Goal: Task Accomplishment & Management: Use online tool/utility

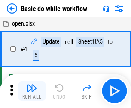
click at [32, 91] on img "button" at bounding box center [32, 88] width 10 height 10
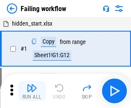
click at [32, 91] on img "button" at bounding box center [32, 88] width 10 height 10
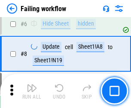
scroll to position [181, 0]
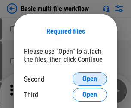
click at [89, 79] on span "Open" at bounding box center [89, 79] width 15 height 7
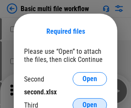
click at [89, 102] on span "Open" at bounding box center [89, 105] width 15 height 7
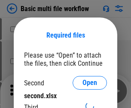
scroll to position [4, 0]
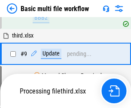
scroll to position [236, 0]
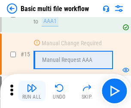
click at [32, 91] on img "button" at bounding box center [32, 88] width 10 height 10
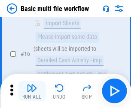
click at [32, 91] on img "button" at bounding box center [32, 88] width 10 height 10
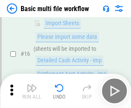
scroll to position [570, 0]
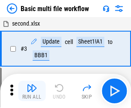
click at [32, 91] on img "button" at bounding box center [32, 88] width 10 height 10
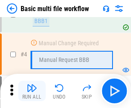
click at [32, 91] on img "button" at bounding box center [32, 88] width 10 height 10
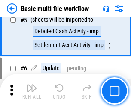
click at [32, 91] on img "button" at bounding box center [32, 88] width 10 height 10
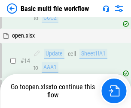
scroll to position [509, 0]
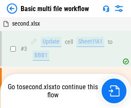
scroll to position [35, 0]
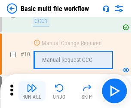
click at [32, 91] on img "button" at bounding box center [32, 88] width 10 height 10
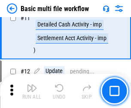
click at [32, 91] on img "button" at bounding box center [32, 88] width 10 height 10
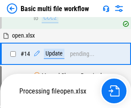
scroll to position [448, 0]
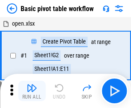
click at [32, 91] on img "button" at bounding box center [32, 88] width 10 height 10
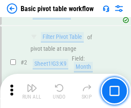
scroll to position [205, 0]
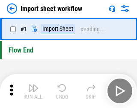
click at [32, 91] on img "button" at bounding box center [33, 88] width 10 height 10
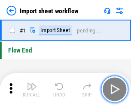
scroll to position [3, 0]
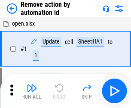
scroll to position [32, 0]
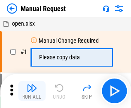
click at [32, 91] on img "button" at bounding box center [32, 88] width 10 height 10
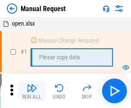
click at [32, 91] on img "button" at bounding box center [32, 88] width 10 height 10
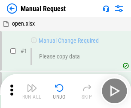
scroll to position [29, 0]
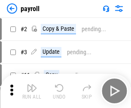
click at [32, 91] on img "button" at bounding box center [32, 88] width 10 height 10
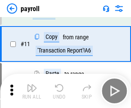
scroll to position [62, 0]
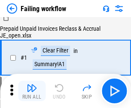
click at [32, 91] on img "button" at bounding box center [32, 88] width 10 height 10
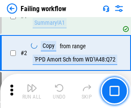
scroll to position [138, 0]
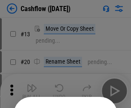
scroll to position [83, 0]
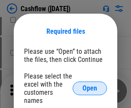
click at [89, 85] on span "Open" at bounding box center [89, 88] width 15 height 7
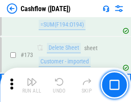
scroll to position [906, 0]
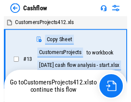
scroll to position [10, 0]
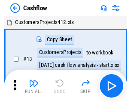
scroll to position [10, 0]
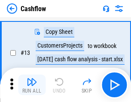
click at [32, 85] on img "button" at bounding box center [32, 82] width 10 height 10
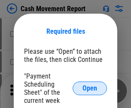
click at [89, 89] on span "Open" at bounding box center [89, 88] width 15 height 7
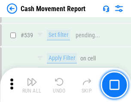
scroll to position [3799, 0]
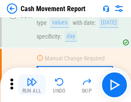
click at [32, 85] on img "button" at bounding box center [32, 82] width 10 height 10
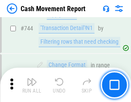
scroll to position [4558, 0]
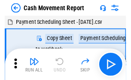
scroll to position [15, 0]
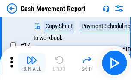
click at [32, 63] on img "button" at bounding box center [32, 60] width 10 height 10
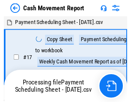
scroll to position [5, 0]
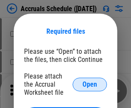
click at [89, 84] on span "Open" at bounding box center [89, 84] width 15 height 7
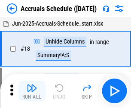
click at [32, 91] on img "button" at bounding box center [32, 88] width 10 height 10
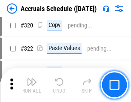
scroll to position [1592, 0]
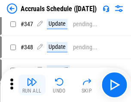
click at [32, 85] on img "button" at bounding box center [32, 82] width 10 height 10
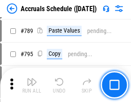
scroll to position [3595, 0]
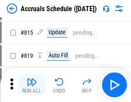
click at [32, 85] on img "button" at bounding box center [32, 82] width 10 height 10
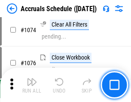
scroll to position [5126, 0]
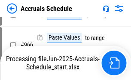
scroll to position [4105, 0]
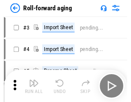
scroll to position [1, 0]
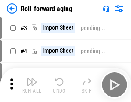
click at [32, 85] on img "button" at bounding box center [32, 82] width 10 height 10
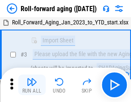
click at [32, 85] on img "button" at bounding box center [32, 82] width 10 height 10
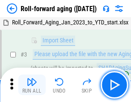
scroll to position [55, 0]
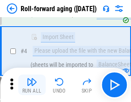
click at [32, 85] on img "button" at bounding box center [32, 82] width 10 height 10
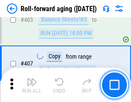
scroll to position [2968, 0]
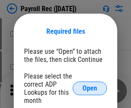
click at [89, 89] on span "Open" at bounding box center [89, 88] width 15 height 7
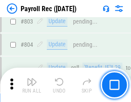
scroll to position [5438, 0]
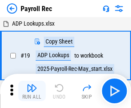
click at [32, 91] on img "button" at bounding box center [32, 88] width 10 height 10
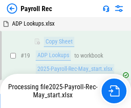
scroll to position [52, 0]
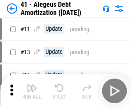
click at [32, 91] on img "button" at bounding box center [32, 88] width 10 height 10
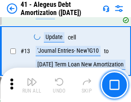
scroll to position [106, 0]
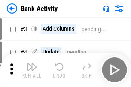
click at [32, 70] on img "button" at bounding box center [32, 67] width 10 height 10
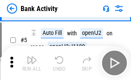
scroll to position [45, 0]
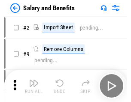
scroll to position [12, 0]
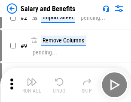
click at [32, 85] on img "button" at bounding box center [32, 82] width 10 height 10
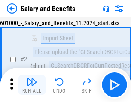
click at [32, 85] on img "button" at bounding box center [32, 82] width 10 height 10
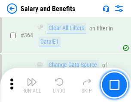
scroll to position [4031, 0]
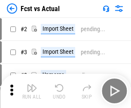
click at [32, 85] on img "button" at bounding box center [32, 88] width 10 height 10
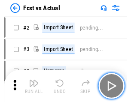
scroll to position [11, 0]
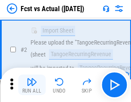
click at [32, 85] on img "button" at bounding box center [32, 82] width 10 height 10
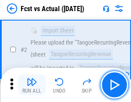
scroll to position [80, 0]
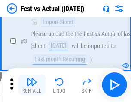
click at [32, 85] on img "button" at bounding box center [32, 82] width 10 height 10
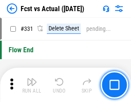
scroll to position [4097, 0]
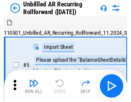
scroll to position [18, 0]
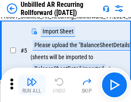
click at [32, 85] on img "button" at bounding box center [32, 82] width 10 height 10
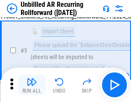
click at [32, 85] on img "button" at bounding box center [32, 82] width 10 height 10
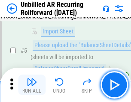
scroll to position [80, 0]
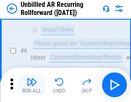
click at [32, 85] on img "button" at bounding box center [32, 82] width 10 height 10
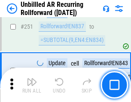
scroll to position [2907, 0]
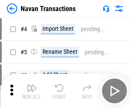
click at [32, 85] on img "button" at bounding box center [32, 88] width 10 height 10
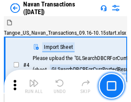
scroll to position [14, 0]
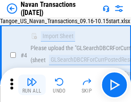
click at [32, 85] on img "button" at bounding box center [32, 82] width 10 height 10
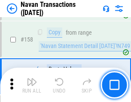
scroll to position [2775, 0]
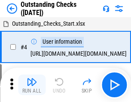
click at [32, 85] on img "button" at bounding box center [32, 82] width 10 height 10
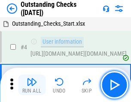
scroll to position [36, 0]
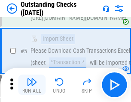
click at [32, 85] on img "button" at bounding box center [32, 82] width 10 height 10
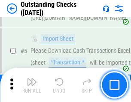
scroll to position [89, 0]
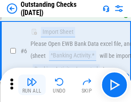
click at [32, 85] on img "button" at bounding box center [32, 82] width 10 height 10
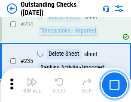
scroll to position [2599, 0]
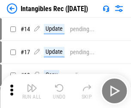
click at [32, 91] on img "button" at bounding box center [32, 88] width 10 height 10
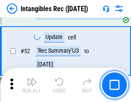
scroll to position [333, 0]
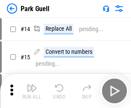
click at [32, 85] on img "button" at bounding box center [32, 88] width 10 height 10
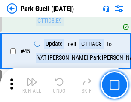
scroll to position [1070, 0]
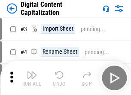
click at [32, 72] on img "button" at bounding box center [32, 75] width 10 height 10
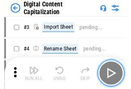
scroll to position [25, 0]
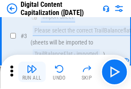
click at [32, 72] on img "button" at bounding box center [32, 69] width 10 height 10
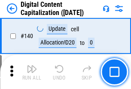
scroll to position [908, 0]
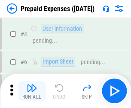
click at [32, 85] on img "button" at bounding box center [32, 88] width 10 height 10
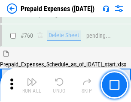
scroll to position [2372, 0]
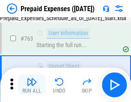
click at [32, 85] on img "button" at bounding box center [32, 82] width 10 height 10
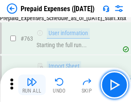
scroll to position [2423, 0]
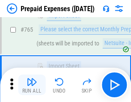
click at [32, 85] on img "button" at bounding box center [32, 82] width 10 height 10
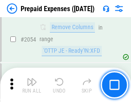
scroll to position [8947, 0]
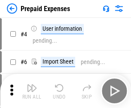
click at [32, 91] on img "button" at bounding box center [32, 88] width 10 height 10
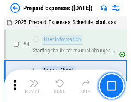
scroll to position [38, 0]
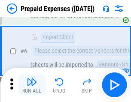
click at [32, 85] on img "button" at bounding box center [32, 82] width 10 height 10
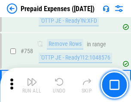
scroll to position [3050, 0]
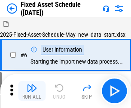
click at [32, 91] on img "button" at bounding box center [32, 88] width 10 height 10
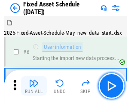
scroll to position [46, 0]
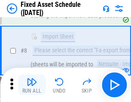
click at [32, 85] on img "button" at bounding box center [32, 82] width 10 height 10
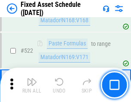
scroll to position [2975, 0]
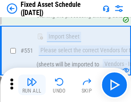
click at [32, 85] on img "button" at bounding box center [32, 82] width 10 height 10
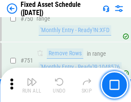
scroll to position [4173, 0]
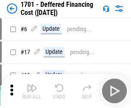
click at [32, 91] on img "button" at bounding box center [32, 88] width 10 height 10
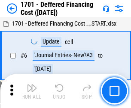
scroll to position [103, 0]
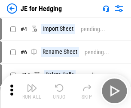
click at [32, 85] on img "button" at bounding box center [32, 88] width 10 height 10
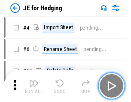
scroll to position [1, 0]
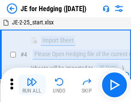
click at [32, 85] on img "button" at bounding box center [32, 82] width 10 height 10
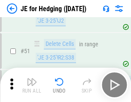
scroll to position [554, 0]
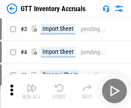
click at [32, 85] on img "button" at bounding box center [32, 88] width 10 height 10
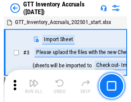
scroll to position [1, 0]
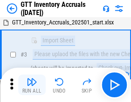
click at [32, 85] on img "button" at bounding box center [32, 82] width 10 height 10
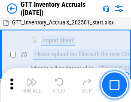
scroll to position [55, 0]
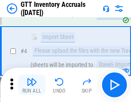
click at [32, 85] on img "button" at bounding box center [32, 82] width 10 height 10
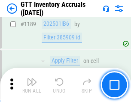
scroll to position [6989, 0]
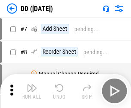
click at [32, 91] on img "button" at bounding box center [32, 88] width 10 height 10
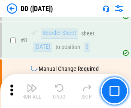
scroll to position [83, 0]
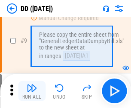
click at [32, 91] on img "button" at bounding box center [32, 88] width 10 height 10
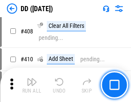
scroll to position [3829, 0]
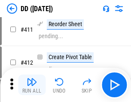
click at [32, 85] on img "button" at bounding box center [32, 82] width 10 height 10
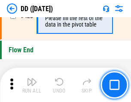
scroll to position [4097, 0]
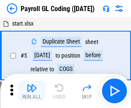
click at [32, 91] on img "button" at bounding box center [32, 88] width 10 height 10
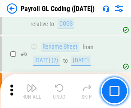
scroll to position [103, 0]
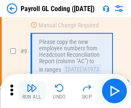
click at [32, 91] on img "button" at bounding box center [32, 88] width 10 height 10
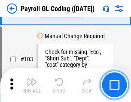
scroll to position [2008, 0]
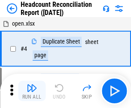
click at [32, 91] on img "button" at bounding box center [32, 88] width 10 height 10
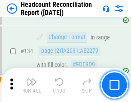
scroll to position [1029, 0]
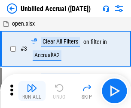
click at [32, 91] on img "button" at bounding box center [32, 88] width 10 height 10
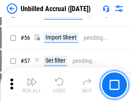
scroll to position [894, 0]
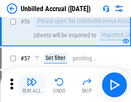
click at [32, 85] on img "button" at bounding box center [32, 82] width 10 height 10
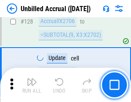
scroll to position [2549, 0]
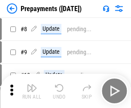
click at [32, 91] on img "button" at bounding box center [32, 88] width 10 height 10
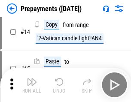
scroll to position [53, 0]
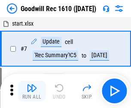
click at [32, 91] on img "button" at bounding box center [32, 88] width 10 height 10
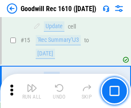
scroll to position [146, 0]
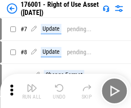
click at [32, 91] on img "button" at bounding box center [32, 88] width 10 height 10
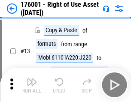
scroll to position [55, 0]
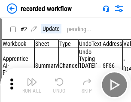
click at [32, 85] on img "button" at bounding box center [32, 82] width 10 height 10
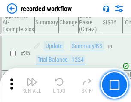
scroll to position [2675, 0]
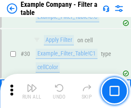
scroll to position [783, 0]
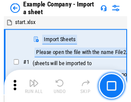
scroll to position [13, 0]
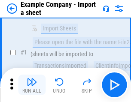
click at [32, 85] on img "button" at bounding box center [32, 82] width 10 height 10
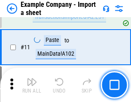
scroll to position [189, 0]
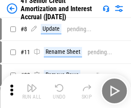
click at [32, 85] on img "button" at bounding box center [32, 88] width 10 height 10
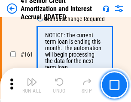
click at [32, 85] on img "button" at bounding box center [32, 82] width 10 height 10
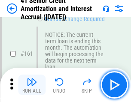
scroll to position [915, 0]
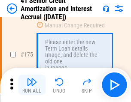
click at [32, 85] on img "button" at bounding box center [32, 82] width 10 height 10
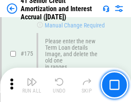
scroll to position [1002, 0]
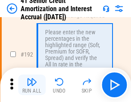
click at [32, 85] on img "button" at bounding box center [32, 82] width 10 height 10
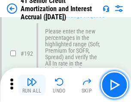
scroll to position [1092, 0]
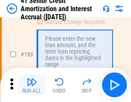
click at [32, 85] on img "button" at bounding box center [32, 82] width 10 height 10
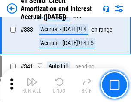
scroll to position [2187, 0]
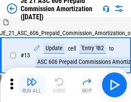
click at [32, 85] on img "button" at bounding box center [32, 82] width 10 height 10
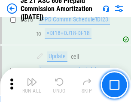
scroll to position [1598, 0]
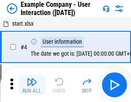
click at [32, 85] on img "button" at bounding box center [32, 82] width 10 height 10
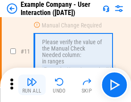
click at [32, 85] on img "button" at bounding box center [32, 82] width 10 height 10
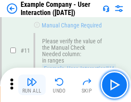
scroll to position [185, 0]
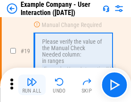
click at [32, 85] on img "button" at bounding box center [32, 82] width 10 height 10
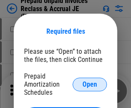
click at [89, 84] on span "Open" at bounding box center [89, 84] width 15 height 7
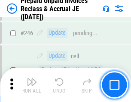
scroll to position [1156, 0]
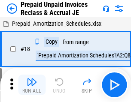
click at [32, 85] on img "button" at bounding box center [32, 82] width 10 height 10
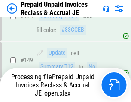
scroll to position [1156, 0]
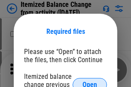
click at [89, 81] on span "Open" at bounding box center [89, 84] width 15 height 7
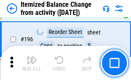
scroll to position [1647, 0]
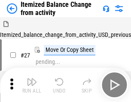
scroll to position [13, 0]
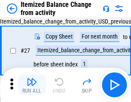
click at [32, 85] on img "button" at bounding box center [32, 82] width 10 height 10
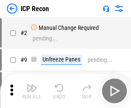
scroll to position [4, 0]
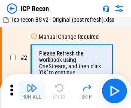
click at [32, 91] on img "button" at bounding box center [32, 88] width 10 height 10
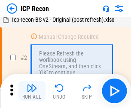
click at [32, 91] on img "button" at bounding box center [32, 88] width 10 height 10
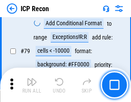
scroll to position [839, 0]
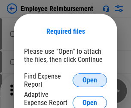
click at [89, 80] on span "Open" at bounding box center [89, 80] width 15 height 7
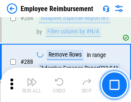
scroll to position [2326, 0]
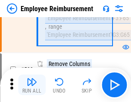
click at [32, 85] on img "button" at bounding box center [32, 82] width 10 height 10
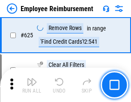
scroll to position [5125, 0]
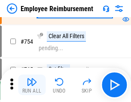
click at [32, 85] on img "button" at bounding box center [32, 82] width 10 height 10
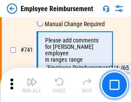
scroll to position [6005, 0]
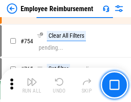
click at [32, 85] on img "button" at bounding box center [32, 82] width 10 height 10
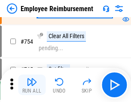
click at [32, 85] on img "button" at bounding box center [32, 82] width 10 height 10
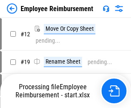
scroll to position [29, 0]
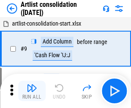
click at [32, 91] on img "button" at bounding box center [32, 88] width 10 height 10
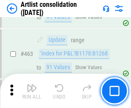
scroll to position [3748, 0]
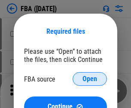
click at [89, 79] on span "Open" at bounding box center [89, 79] width 15 height 7
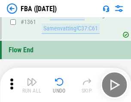
scroll to position [9192, 0]
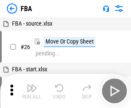
scroll to position [9, 0]
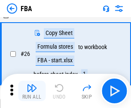
click at [32, 91] on img "button" at bounding box center [32, 88] width 10 height 10
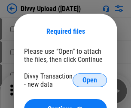
click at [89, 80] on span "Open" at bounding box center [89, 80] width 15 height 7
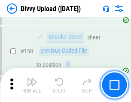
scroll to position [886, 0]
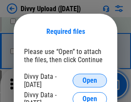
click at [89, 80] on span "Open" at bounding box center [89, 80] width 15 height 7
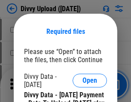
scroll to position [1454, 0]
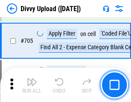
scroll to position [5855, 0]
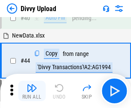
click at [32, 91] on img "button" at bounding box center [32, 88] width 10 height 10
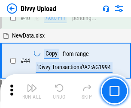
scroll to position [94, 0]
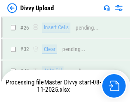
scroll to position [886, 0]
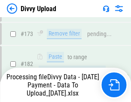
scroll to position [965, 0]
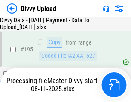
scroll to position [1203, 0]
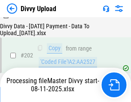
scroll to position [1392, 0]
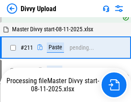
scroll to position [1654, 0]
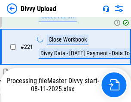
scroll to position [1901, 0]
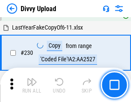
scroll to position [2124, 0]
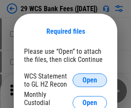
click at [89, 80] on span "Open" at bounding box center [89, 80] width 15 height 7
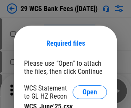
scroll to position [12, 0]
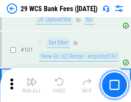
scroll to position [834, 0]
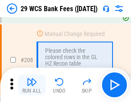
click at [32, 85] on img "button" at bounding box center [32, 82] width 10 height 10
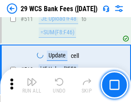
scroll to position [4306, 0]
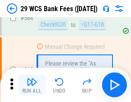
click at [32, 85] on img "button" at bounding box center [32, 82] width 10 height 10
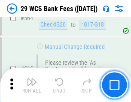
scroll to position [4629, 0]
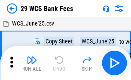
scroll to position [15, 0]
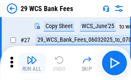
click at [32, 63] on img "button" at bounding box center [32, 60] width 10 height 10
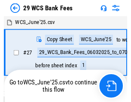
scroll to position [1, 0]
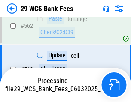
scroll to position [4619, 0]
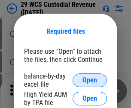
click at [89, 80] on span "Open" at bounding box center [89, 80] width 15 height 7
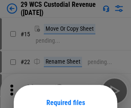
scroll to position [71, 0]
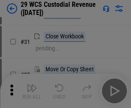
scroll to position [184, 0]
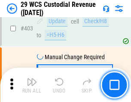
scroll to position [3964, 0]
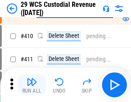
click at [32, 85] on img "button" at bounding box center [32, 82] width 10 height 10
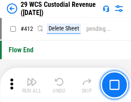
scroll to position [4088, 0]
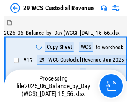
scroll to position [21, 0]
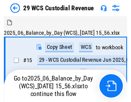
scroll to position [16, 0]
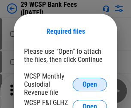
click at [89, 84] on span "Open" at bounding box center [89, 84] width 15 height 7
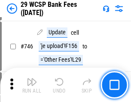
scroll to position [4313, 0]
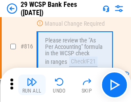
click at [32, 85] on img "button" at bounding box center [32, 82] width 10 height 10
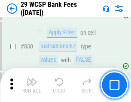
scroll to position [5431, 0]
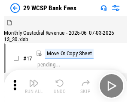
scroll to position [21, 0]
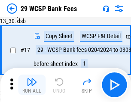
click at [32, 85] on img "button" at bounding box center [32, 82] width 10 height 10
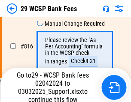
scroll to position [5182, 0]
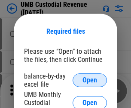
click at [89, 80] on span "Open" at bounding box center [89, 80] width 15 height 7
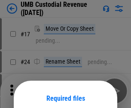
scroll to position [67, 0]
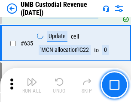
scroll to position [4479, 0]
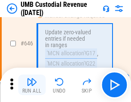
click at [32, 85] on img "button" at bounding box center [32, 82] width 10 height 10
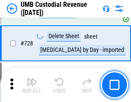
scroll to position [5280, 0]
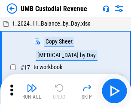
scroll to position [6, 0]
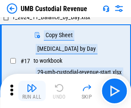
click at [32, 91] on img "button" at bounding box center [32, 88] width 10 height 10
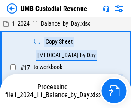
scroll to position [6, 0]
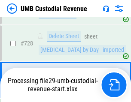
scroll to position [5260, 0]
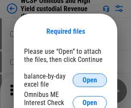
click at [89, 80] on span "Open" at bounding box center [89, 80] width 15 height 7
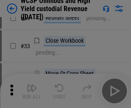
scroll to position [196, 0]
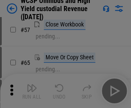
scroll to position [373, 0]
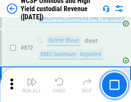
scroll to position [7244, 0]
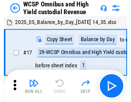
scroll to position [5, 0]
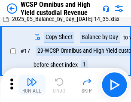
click at [32, 85] on img "button" at bounding box center [32, 82] width 10 height 10
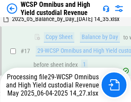
scroll to position [178, 0]
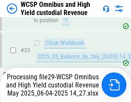
scroll to position [424, 0]
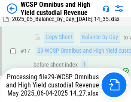
scroll to position [178, 0]
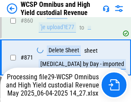
scroll to position [7224, 0]
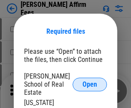
click at [89, 81] on span "Open" at bounding box center [89, 84] width 15 height 7
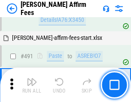
scroll to position [2327, 0]
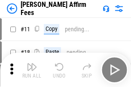
click at [32, 63] on img "button" at bounding box center [32, 67] width 10 height 10
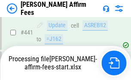
scroll to position [2245, 0]
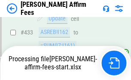
scroll to position [2258, 0]
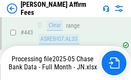
scroll to position [2245, 0]
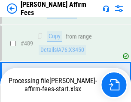
scroll to position [2234, 0]
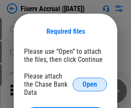
click at [89, 81] on span "Open" at bounding box center [89, 84] width 15 height 7
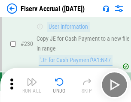
scroll to position [2712, 0]
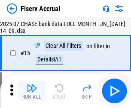
click at [32, 91] on img "button" at bounding box center [32, 88] width 10 height 10
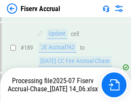
scroll to position [2200, 0]
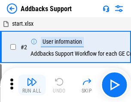
click at [32, 85] on img "button" at bounding box center [32, 82] width 10 height 10
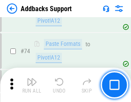
scroll to position [623, 0]
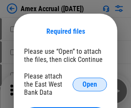
click at [89, 84] on span "Open" at bounding box center [89, 84] width 15 height 7
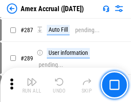
scroll to position [2344, 0]
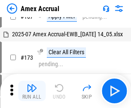
click at [32, 91] on img "button" at bounding box center [32, 88] width 10 height 10
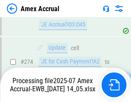
scroll to position [2551, 0]
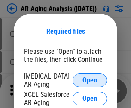
click at [89, 79] on span "Open" at bounding box center [89, 80] width 15 height 7
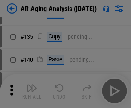
scroll to position [258, 0]
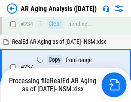
scroll to position [1327, 0]
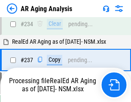
scroll to position [1317, 0]
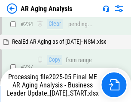
scroll to position [1317, 0]
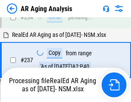
scroll to position [1317, 0]
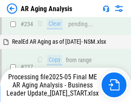
scroll to position [1317, 0]
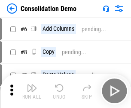
click at [32, 91] on img "button" at bounding box center [32, 88] width 10 height 10
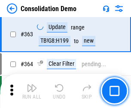
scroll to position [2869, 0]
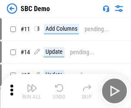
click at [32, 91] on img "button" at bounding box center [32, 88] width 10 height 10
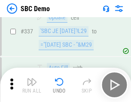
scroll to position [2252, 0]
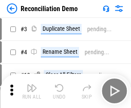
click at [32, 91] on img "button" at bounding box center [32, 88] width 10 height 10
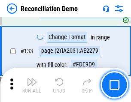
scroll to position [1016, 0]
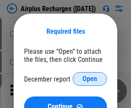
click at [89, 79] on span "Open" at bounding box center [89, 79] width 15 height 7
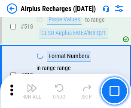
scroll to position [3683, 0]
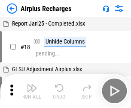
click at [32, 91] on img "button" at bounding box center [32, 88] width 10 height 10
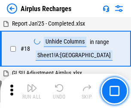
scroll to position [38, 0]
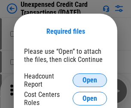
click at [89, 80] on span "Open" at bounding box center [89, 80] width 15 height 7
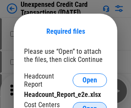
click at [89, 106] on span "Open" at bounding box center [89, 109] width 15 height 7
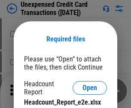
scroll to position [8, 0]
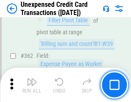
scroll to position [2201, 0]
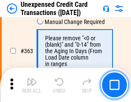
click at [32, 85] on img "button" at bounding box center [32, 82] width 10 height 10
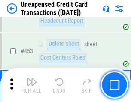
scroll to position [2919, 0]
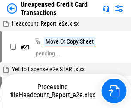
scroll to position [13, 0]
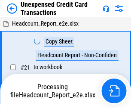
scroll to position [13, 0]
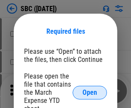
click at [89, 92] on span "Open" at bounding box center [89, 92] width 15 height 7
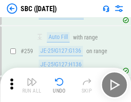
scroll to position [1673, 0]
